Goal: Transaction & Acquisition: Purchase product/service

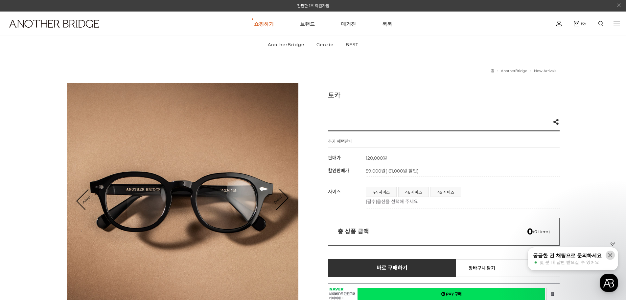
click at [611, 254] on icon at bounding box center [610, 255] width 7 height 7
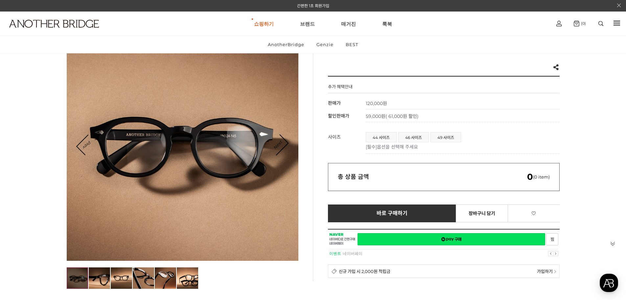
scroll to position [66, 0]
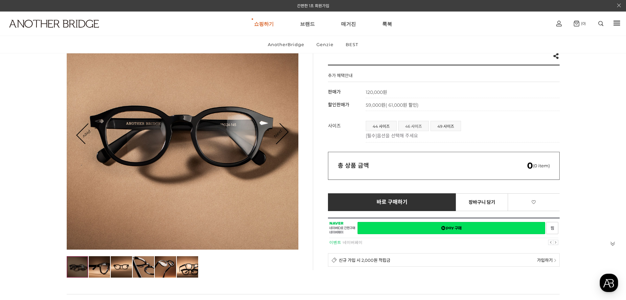
click at [418, 127] on span "46 사이즈" at bounding box center [414, 126] width 30 height 10
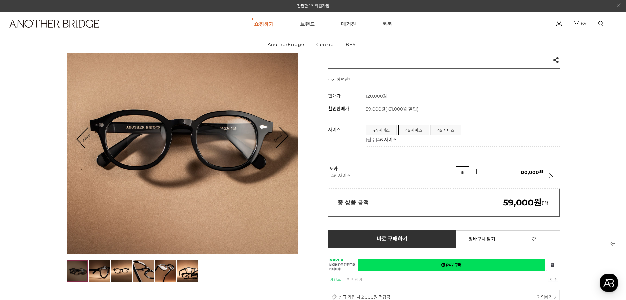
scroll to position [33, 0]
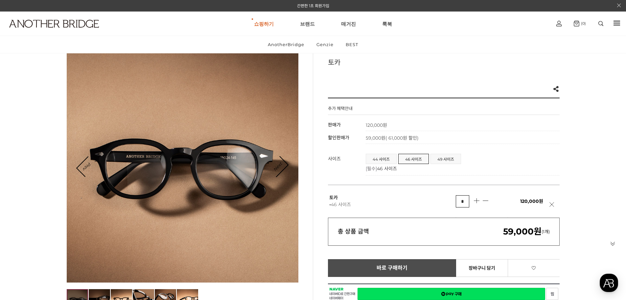
click at [386, 265] on span "바로 구매하기" at bounding box center [392, 268] width 31 height 6
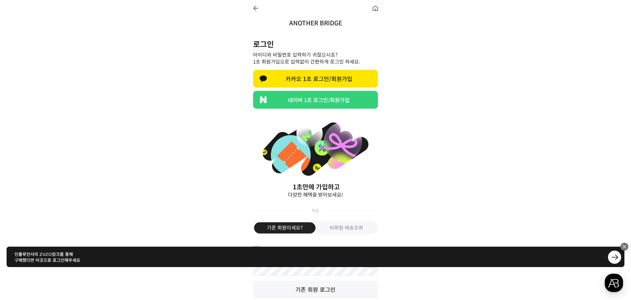
click at [306, 99] on link "네이버 1초 로그인/회원가입" at bounding box center [315, 100] width 125 height 18
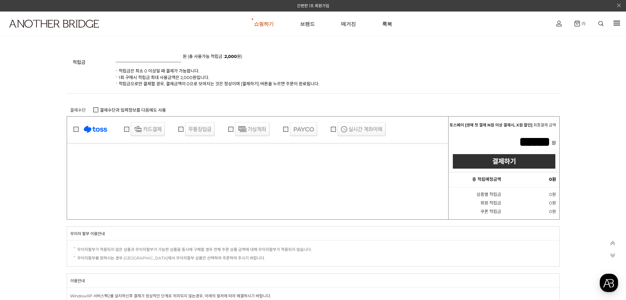
scroll to position [625, 0]
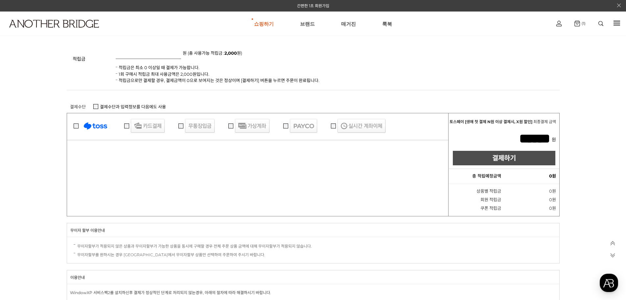
click at [497, 163] on link "결제하기" at bounding box center [504, 158] width 103 height 14
type input "*****"
